Goal: Task Accomplishment & Management: Manage account settings

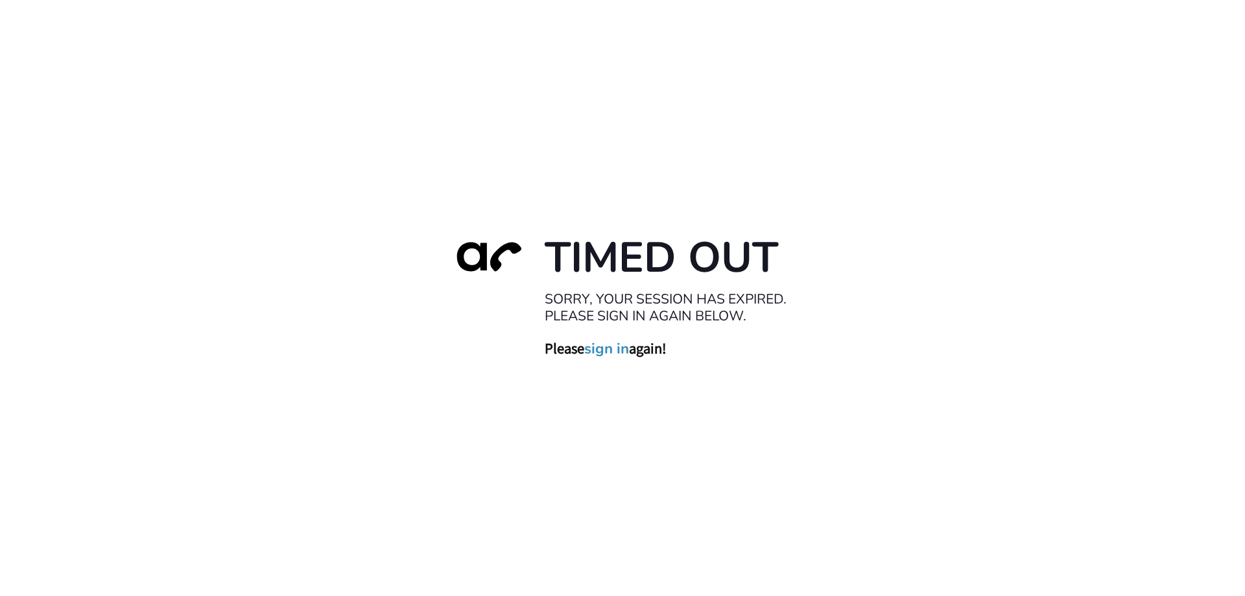
click at [605, 346] on link "sign in" at bounding box center [606, 348] width 45 height 18
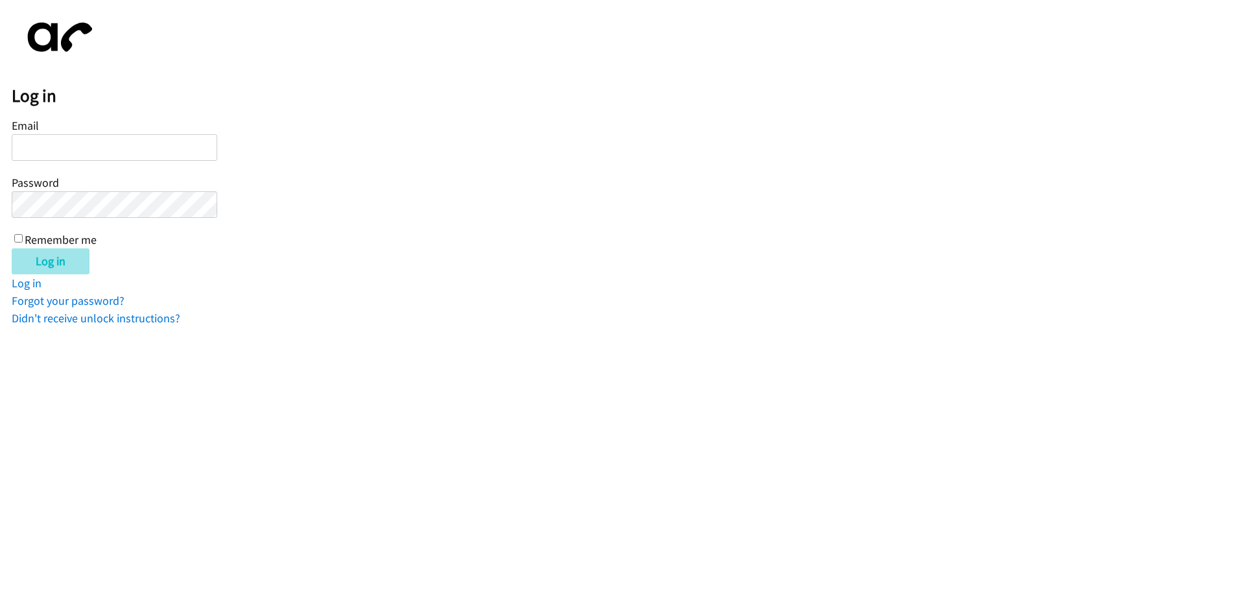
type input "[EMAIL_ADDRESS][DOMAIN_NAME]"
click at [46, 260] on input "Log in" at bounding box center [51, 261] width 78 height 26
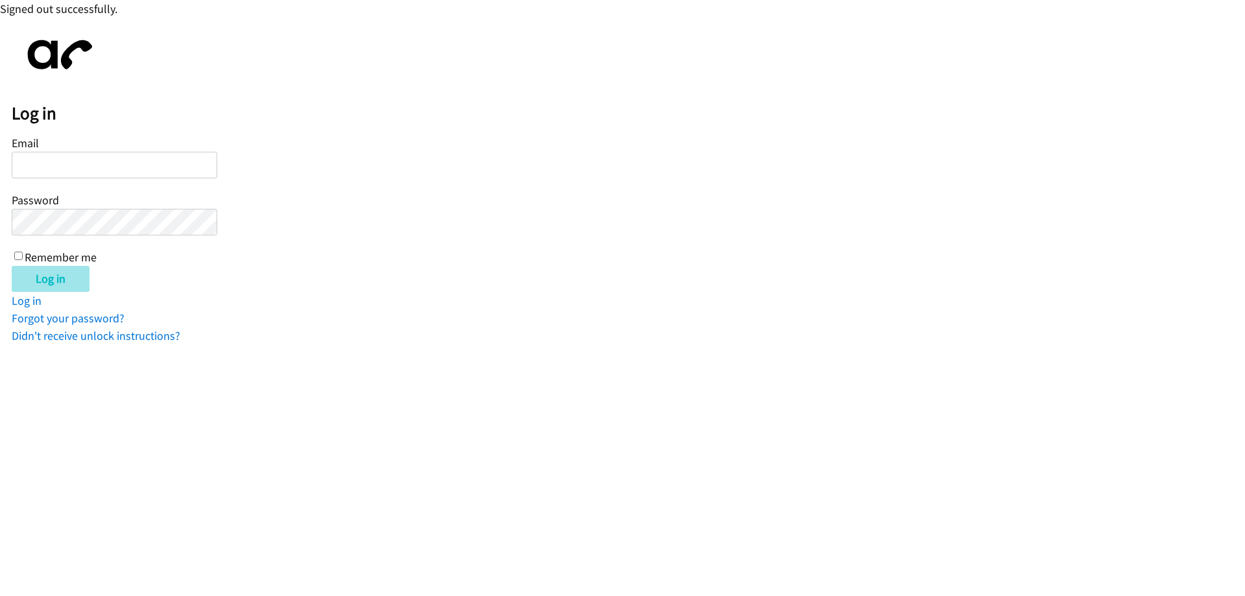
type input "[EMAIL_ADDRESS][DOMAIN_NAME]"
click at [37, 276] on input "Log in" at bounding box center [51, 279] width 78 height 26
